Goal: Task Accomplishment & Management: Complete application form

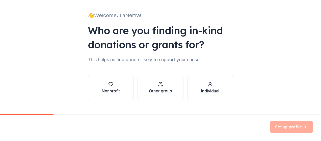
scroll to position [39, 0]
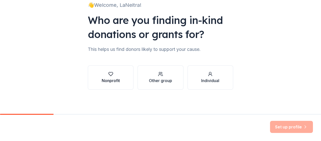
click at [108, 75] on icon "button" at bounding box center [110, 74] width 5 height 5
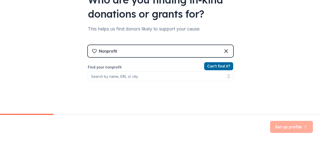
scroll to position [60, 0]
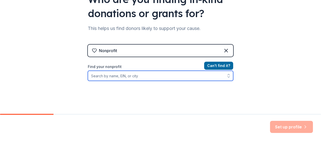
click at [163, 71] on input "Find your nonprofit" at bounding box center [160, 76] width 145 height 10
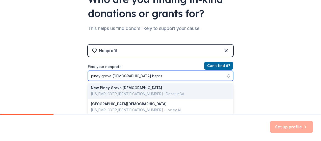
type input "piney grove [DEMOGRAPHIC_DATA]"
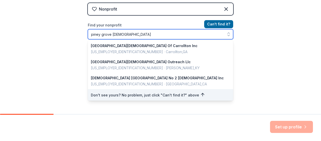
scroll to position [147, 0]
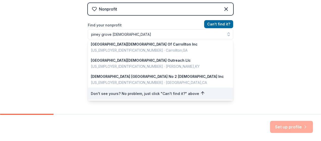
click at [270, 44] on div "👋 Welcome, LaNeitra! Who are you finding in-kind donations or grants for? This …" at bounding box center [160, 6] width 321 height 216
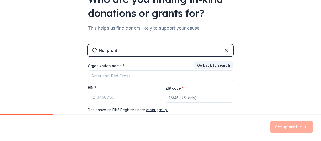
scroll to position [61, 0]
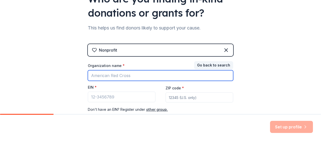
click at [159, 72] on input "Organization name *" at bounding box center [160, 75] width 145 height 11
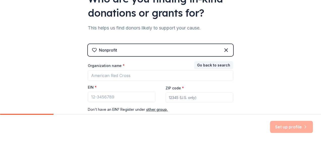
click at [264, 64] on div "👋 Welcome, LaNeitra! Who are you finding in-kind donations or grants for? This …" at bounding box center [160, 43] width 321 height 208
click at [218, 64] on button "Go back to search" at bounding box center [213, 65] width 39 height 8
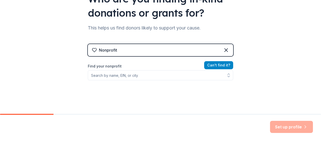
click at [216, 67] on button "Can ' t find it?" at bounding box center [218, 65] width 29 height 8
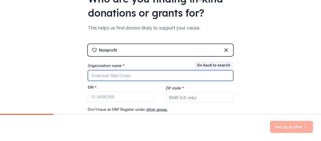
click at [108, 77] on input "Organization name *" at bounding box center [160, 75] width 145 height 11
click at [132, 76] on input "Pin" at bounding box center [160, 75] width 145 height 11
click at [138, 73] on input "Pin" at bounding box center [160, 75] width 145 height 11
click at [123, 76] on input "Pin" at bounding box center [160, 75] width 145 height 11
type input "[GEOGRAPHIC_DATA][DEMOGRAPHIC_DATA]"
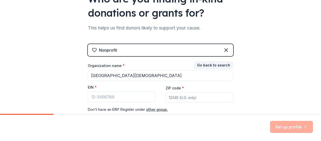
click at [275, 74] on div "👋 Welcome, LaNeitra! Who are you finding in-kind donations or grants for? This …" at bounding box center [160, 43] width 321 height 208
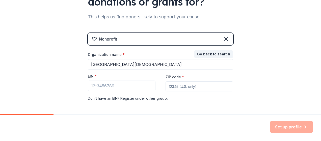
scroll to position [73, 0]
